Goal: Book appointment/travel/reservation

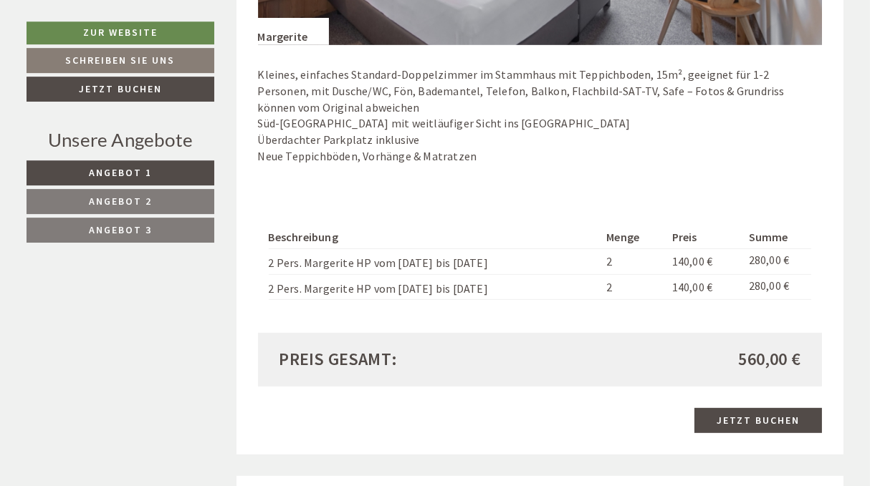
scroll to position [1083, 0]
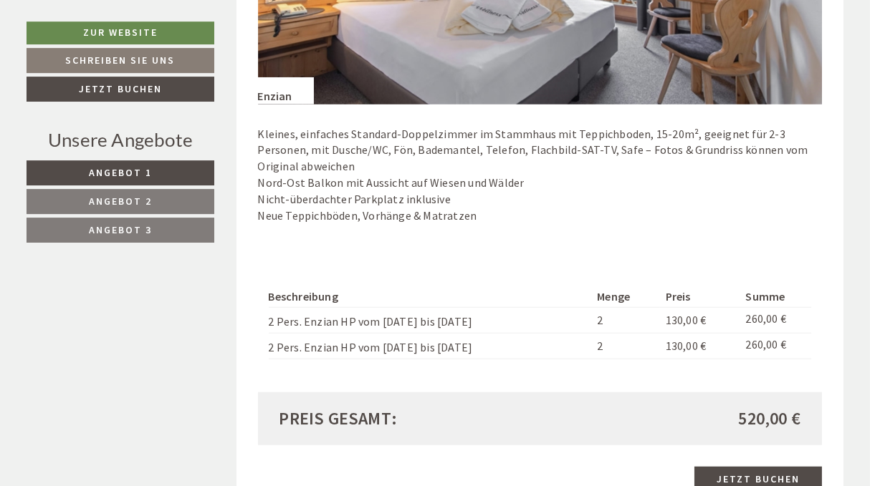
scroll to position [2012, 0]
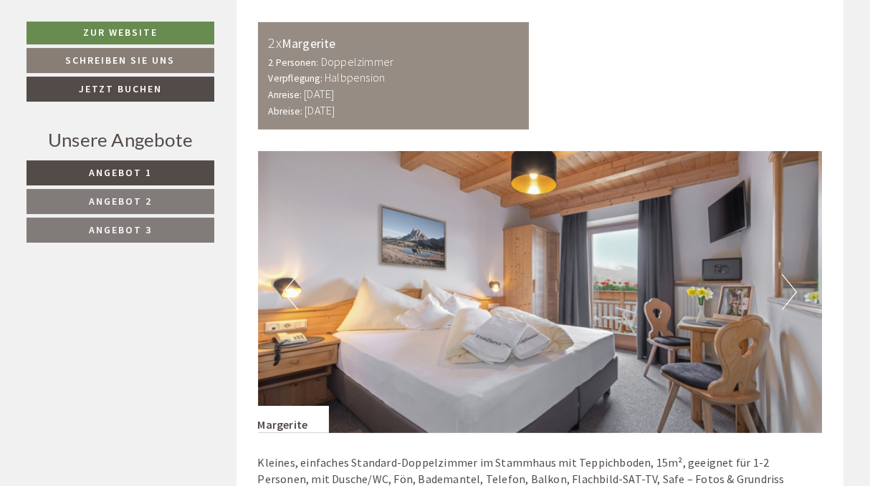
scroll to position [774, 0]
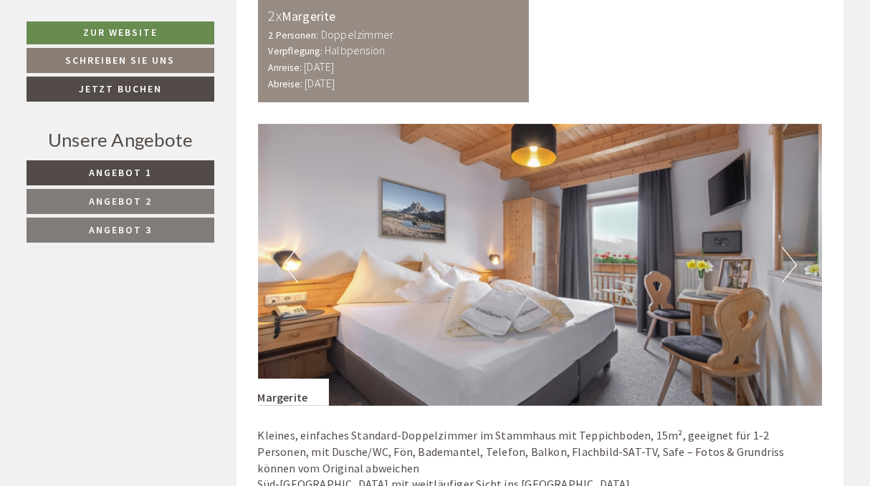
click at [334, 66] on b "[DATE]" at bounding box center [319, 66] width 30 height 14
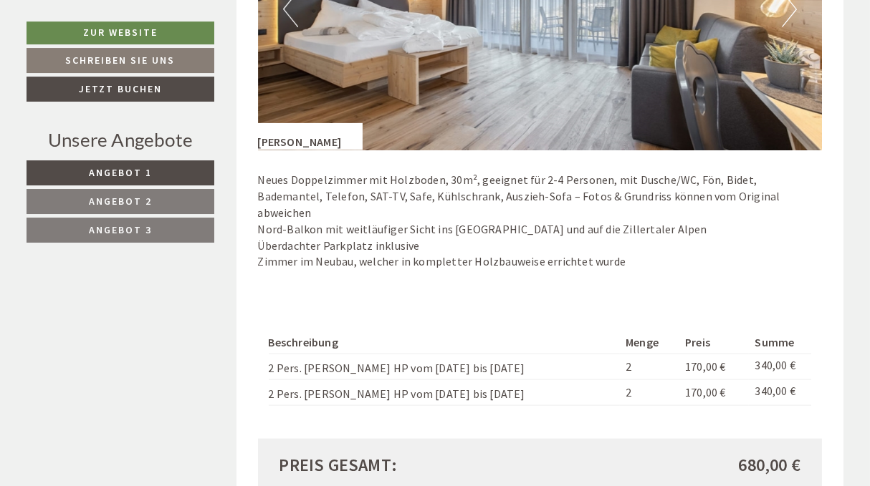
scroll to position [2940, 0]
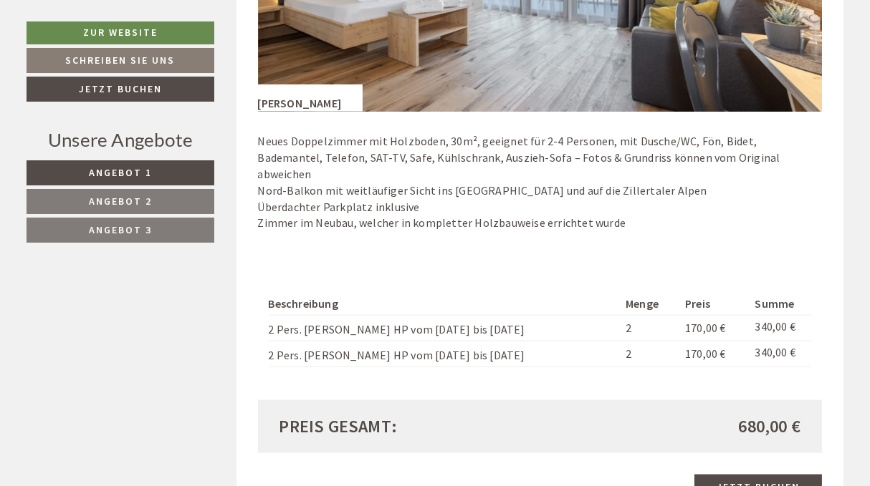
click at [685, 347] on span "170,00 €" at bounding box center [705, 354] width 41 height 14
